Goal: Transaction & Acquisition: Purchase product/service

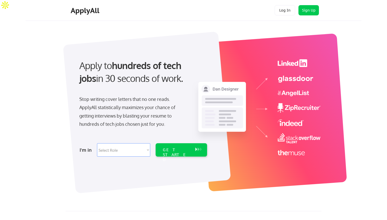
click at [126, 151] on select "Select Role Software Engineering Product Management Customer Success Sales UI/U…" at bounding box center [123, 149] width 53 height 13
select select ""engineering""
click at [97, 143] on select "Select Role Software Engineering Product Management Customer Success Sales UI/U…" at bounding box center [123, 149] width 53 height 13
select select ""engineering""
click at [171, 152] on div "GET STARTED" at bounding box center [176, 154] width 27 height 15
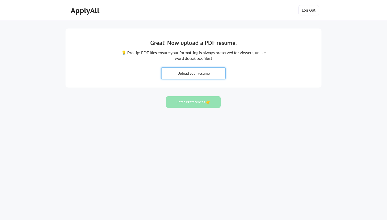
click at [190, 74] on input "file" at bounding box center [194, 73] width 64 height 11
type input "C:\fakepath\VarunKalathiya.pdf"
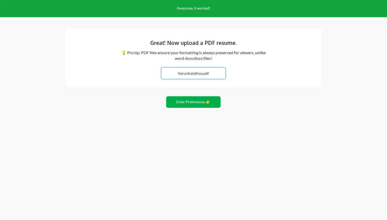
click at [188, 105] on button "Enter Preferences 👉" at bounding box center [193, 102] width 55 height 12
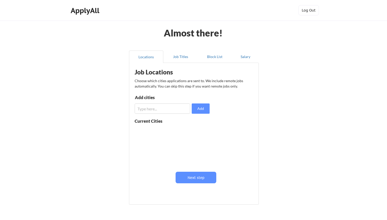
click at [159, 109] on input "input" at bounding box center [163, 108] width 56 height 10
click at [178, 60] on button "Job Titles" at bounding box center [181, 56] width 34 height 12
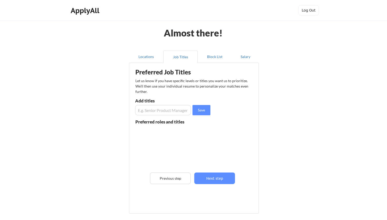
click at [164, 107] on input "input" at bounding box center [163, 110] width 56 height 10
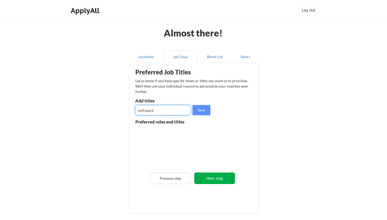
type input "software"
click at [207, 176] on button "Next step" at bounding box center [215, 178] width 41 height 12
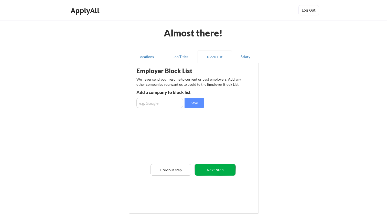
click at [220, 171] on button "Next step" at bounding box center [215, 170] width 41 height 12
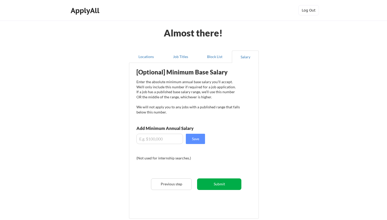
click at [217, 185] on button "Submit" at bounding box center [219, 184] width 44 height 12
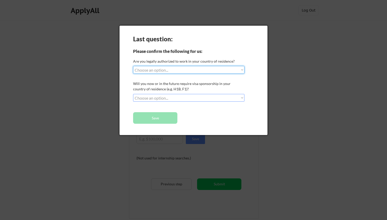
click at [168, 70] on select "Choose an option... Yes, I am a US Citizen Yes, I am a Canadian Citizen Yes, I …" at bounding box center [188, 70] width 111 height 8
select select ""yes__i_am_here_on_a_visa__h1b__opt__etc__""
click at [133, 66] on select "Choose an option... Yes, I am a US Citizen Yes, I am a Canadian Citizen Yes, I …" at bounding box center [188, 70] width 111 height 8
click at [167, 96] on select "Choose an option... No, I will not need sponsorship Yes, I will need sponsorship" at bounding box center [188, 98] width 111 height 8
select select ""no__i_will_not_need_sponsorship""
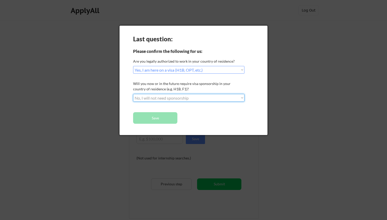
click at [133, 94] on select "Choose an option... No, I will not need sponsorship Yes, I will need sponsorship" at bounding box center [188, 98] width 111 height 8
click at [164, 113] on button "Save" at bounding box center [155, 118] width 44 height 12
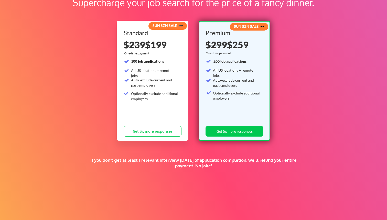
scroll to position [39, 0]
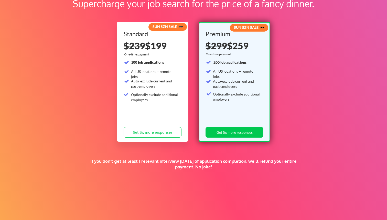
drag, startPoint x: 91, startPoint y: 163, endPoint x: 206, endPoint y: 173, distance: 114.5
click at [206, 173] on div "If you don't get at least 1 relevant interview [DATE] of application completion…" at bounding box center [194, 167] width 210 height 19
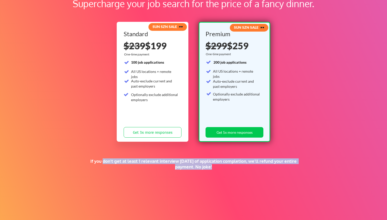
drag, startPoint x: 206, startPoint y: 173, endPoint x: 113, endPoint y: 161, distance: 93.6
click at [113, 161] on div "If you don't get at least 1 relevant interview [DATE] of application completion…" at bounding box center [194, 167] width 210 height 19
click at [113, 161] on div "If you don't get at least 1 relevant interview [DATE] of application completion…" at bounding box center [194, 163] width 210 height 11
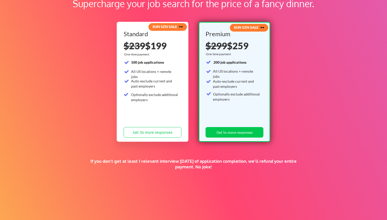
drag, startPoint x: 113, startPoint y: 161, endPoint x: 222, endPoint y: 171, distance: 110.2
click at [220, 170] on div "If you don't get at least 1 relevant interview [DATE] of application completion…" at bounding box center [194, 167] width 210 height 19
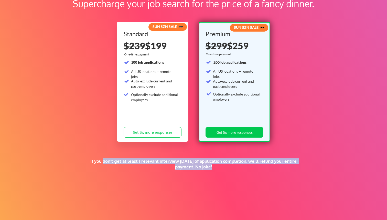
click at [222, 171] on div "If you don't get at least 1 relevant interview [DATE] of application completion…" at bounding box center [194, 167] width 210 height 19
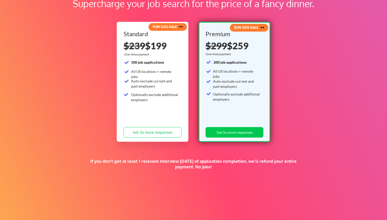
drag, startPoint x: 222, startPoint y: 171, endPoint x: 111, endPoint y: 153, distance: 112.7
click at [111, 153] on div "Supercharge your job search for the price of a fancy dinner. SUN SZN SALE 🕶️ St…" at bounding box center [193, 122] width 387 height 280
drag, startPoint x: 111, startPoint y: 153, endPoint x: 212, endPoint y: 161, distance: 101.6
click at [208, 159] on div "Supercharge your job search for the price of a fancy dinner. SUN SZN SALE 🕶️ St…" at bounding box center [193, 122] width 387 height 280
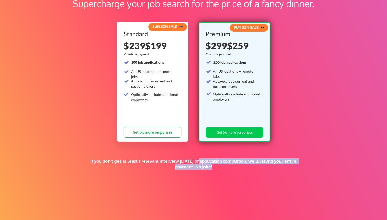
click at [212, 161] on div "If you don't get at least 1 relevant interview [DATE] of application completion…" at bounding box center [194, 163] width 210 height 11
drag, startPoint x: 212, startPoint y: 161, endPoint x: 72, endPoint y: 145, distance: 141.5
click at [72, 145] on div "Supercharge your job search for the price of a fancy dinner. SUN SZN SALE 🕶️ St…" at bounding box center [193, 122] width 387 height 280
drag, startPoint x: 72, startPoint y: 145, endPoint x: 173, endPoint y: 166, distance: 102.9
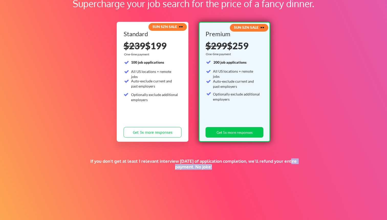
click at [173, 166] on div "Supercharge your job search for the price of a fancy dinner. SUN SZN SALE 🕶️ St…" at bounding box center [193, 122] width 387 height 280
click at [173, 166] on div "If you don't get at least 1 relevant interview [DATE] of application completion…" at bounding box center [194, 163] width 210 height 11
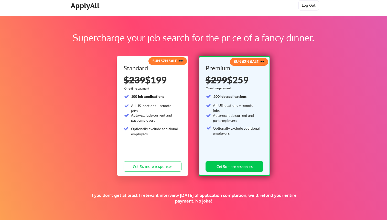
scroll to position [2, 0]
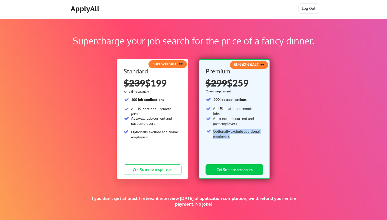
drag, startPoint x: 207, startPoint y: 96, endPoint x: 244, endPoint y: 142, distance: 59.4
click at [244, 142] on div "Premium $299 $259 One-time payment 200 job applications All US locations + remo…" at bounding box center [235, 122] width 58 height 109
click at [244, 142] on div "200 job applications All US locations + remote jobs Auto-exclude current and pa…" at bounding box center [233, 125] width 55 height 57
drag, startPoint x: 244, startPoint y: 142, endPoint x: 213, endPoint y: 104, distance: 49.0
click at [213, 104] on div "200 job applications All US locations + remote jobs Auto-exclude current and pa…" at bounding box center [233, 125] width 55 height 57
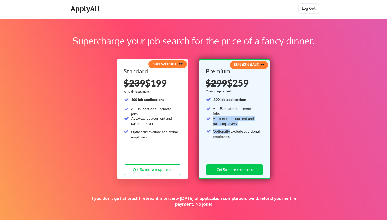
click at [213, 104] on div "200 job applications All US locations + remote jobs Auto-exclude current and pa…" at bounding box center [233, 125] width 55 height 57
drag, startPoint x: 213, startPoint y: 104, endPoint x: 233, endPoint y: 130, distance: 32.9
click at [233, 128] on div "200 job applications All US locations + remote jobs Auto-exclude current and pa…" at bounding box center [233, 125] width 55 height 57
click at [233, 130] on div "Optionally exclude additional employers" at bounding box center [236, 134] width 47 height 10
drag, startPoint x: 233, startPoint y: 130, endPoint x: 220, endPoint y: 104, distance: 29.2
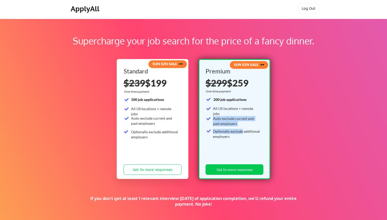
click at [220, 104] on div "200 job applications All US locations + remote jobs Auto-exclude current and pa…" at bounding box center [233, 125] width 55 height 57
drag, startPoint x: 220, startPoint y: 104, endPoint x: 233, endPoint y: 137, distance: 35.5
click at [233, 134] on div "200 job applications All US locations + remote jobs Auto-exclude current and pa…" at bounding box center [233, 125] width 55 height 57
click at [233, 137] on div "Optionally exclude additional employers" at bounding box center [236, 134] width 47 height 10
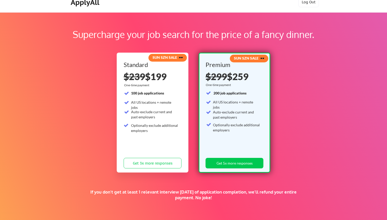
scroll to position [14, 0]
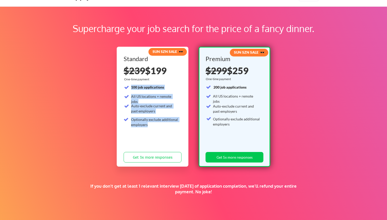
drag, startPoint x: 130, startPoint y: 88, endPoint x: 155, endPoint y: 124, distance: 43.0
click at [155, 124] on div "100 job applications All US locations + remote jobs Auto-exclude current and pa…" at bounding box center [151, 107] width 55 height 44
click at [155, 124] on div "Optionally exclude additional employers" at bounding box center [154, 122] width 47 height 10
drag, startPoint x: 155, startPoint y: 124, endPoint x: 131, endPoint y: 86, distance: 44.5
click at [131, 86] on div "100 job applications All US locations + remote jobs Auto-exclude current and pa…" at bounding box center [151, 107] width 55 height 44
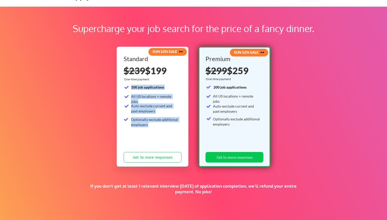
click at [131, 86] on strong "100 job applications" at bounding box center [147, 87] width 33 height 4
drag, startPoint x: 131, startPoint y: 86, endPoint x: 156, endPoint y: 123, distance: 44.5
click at [157, 123] on div "100 job applications All US locations + remote jobs Auto-exclude current and pa…" at bounding box center [151, 107] width 55 height 44
click at [156, 123] on div "Optionally exclude additional employers" at bounding box center [154, 122] width 47 height 10
drag, startPoint x: 156, startPoint y: 123, endPoint x: 132, endPoint y: 86, distance: 43.6
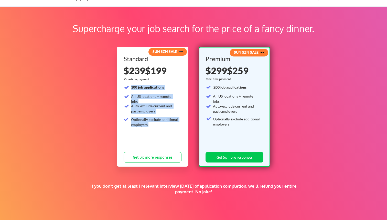
click at [132, 86] on div "100 job applications All US locations + remote jobs Auto-exclude current and pa…" at bounding box center [151, 107] width 55 height 44
click at [132, 86] on strong "100 job applications" at bounding box center [147, 87] width 33 height 4
drag, startPoint x: 132, startPoint y: 86, endPoint x: 153, endPoint y: 121, distance: 40.3
click at [153, 120] on div "100 job applications All US locations + remote jobs Auto-exclude current and pa…" at bounding box center [151, 107] width 55 height 44
click at [153, 121] on div "Optionally exclude additional employers" at bounding box center [154, 122] width 47 height 10
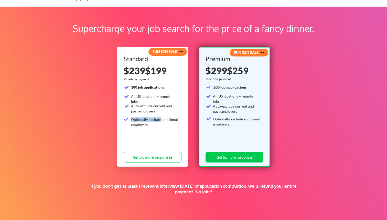
drag, startPoint x: 153, startPoint y: 121, endPoint x: 137, endPoint y: 102, distance: 24.8
click at [138, 102] on div "100 job applications All US locations + remote jobs Auto-exclude current and pa…" at bounding box center [151, 107] width 55 height 44
click at [137, 102] on div "100 job applications All US locations + remote jobs Auto-exclude current and pa…" at bounding box center [151, 107] width 55 height 44
drag, startPoint x: 137, startPoint y: 102, endPoint x: 150, endPoint y: 121, distance: 23.5
click at [151, 121] on div "100 job applications All US locations + remote jobs Auto-exclude current and pa…" at bounding box center [151, 107] width 55 height 44
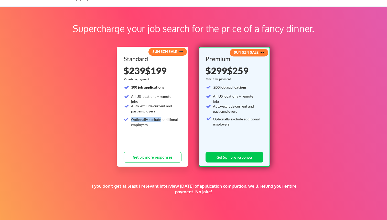
click at [150, 121] on div "Optionally exclude additional employers" at bounding box center [154, 122] width 47 height 10
drag, startPoint x: 150, startPoint y: 121, endPoint x: 134, endPoint y: 91, distance: 34.9
click at [134, 91] on div "100 job applications All US locations + remote jobs Auto-exclude current and pa…" at bounding box center [151, 107] width 55 height 44
drag, startPoint x: 134, startPoint y: 91, endPoint x: 150, endPoint y: 120, distance: 33.7
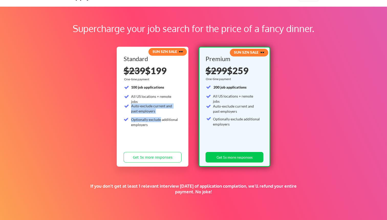
click at [150, 120] on div "100 job applications All US locations + remote jobs Auto-exclude current and pa…" at bounding box center [151, 107] width 55 height 44
click at [150, 122] on div "Optionally exclude additional employers" at bounding box center [154, 122] width 47 height 10
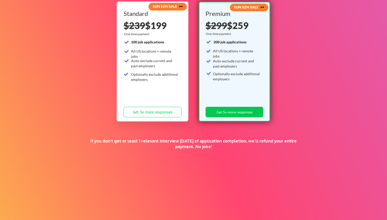
scroll to position [61, 0]
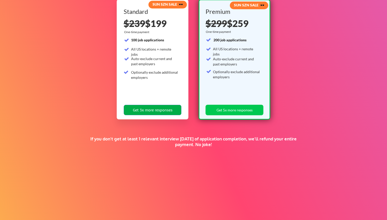
click at [151, 110] on button "Get 3x more responses" at bounding box center [153, 110] width 58 height 11
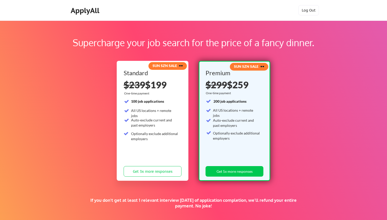
scroll to position [81, 0]
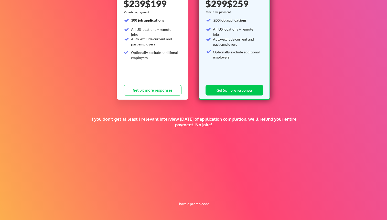
drag, startPoint x: 84, startPoint y: 119, endPoint x: 234, endPoint y: 125, distance: 150.3
click at [236, 124] on div "Supercharge your job search for the price of a fancy dinner. SUN SZN SALE 🕶️ St…" at bounding box center [193, 80] width 387 height 280
click at [234, 125] on div "If you don't get at least 1 relevant interview [DATE] of application completion…" at bounding box center [194, 121] width 210 height 11
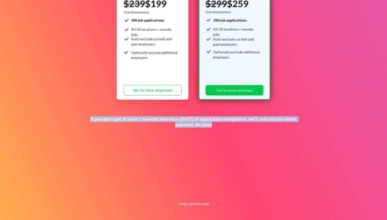
drag, startPoint x: 234, startPoint y: 125, endPoint x: 87, endPoint y: 118, distance: 147.7
click at [87, 118] on div "Supercharge your job search for the price of a fancy dinner. SUN SZN SALE 🕶️ St…" at bounding box center [193, 80] width 387 height 280
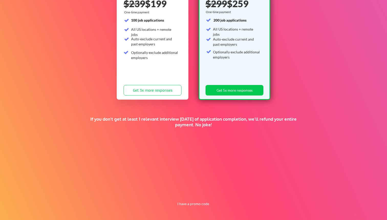
click at [87, 118] on div "Supercharge your job search for the price of a fancy dinner. SUN SZN SALE 🕶️ St…" at bounding box center [193, 80] width 387 height 280
drag, startPoint x: 93, startPoint y: 119, endPoint x: 236, endPoint y: 126, distance: 143.4
click at [236, 126] on div "If you don't get at least 1 relevant interview [DATE] of application completion…" at bounding box center [194, 121] width 210 height 11
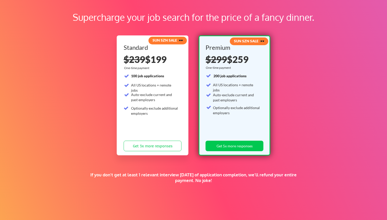
scroll to position [15, 0]
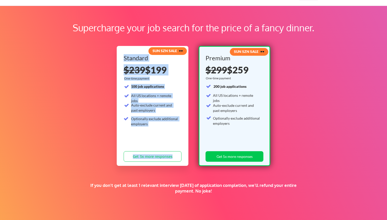
drag, startPoint x: 124, startPoint y: 58, endPoint x: 176, endPoint y: 138, distance: 95.5
click at [176, 138] on div "Standard $239 $199 One-time payment 100 job applications All US locations + rem…" at bounding box center [153, 109] width 58 height 109
